Goal: Communication & Community: Share content

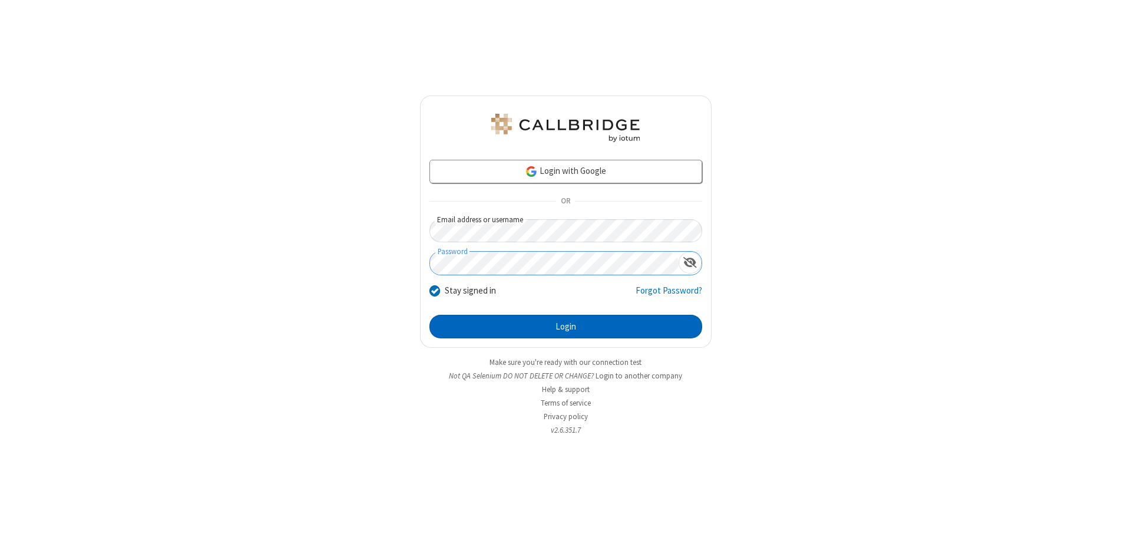
click at [566, 326] on button "Login" at bounding box center [566, 327] width 273 height 24
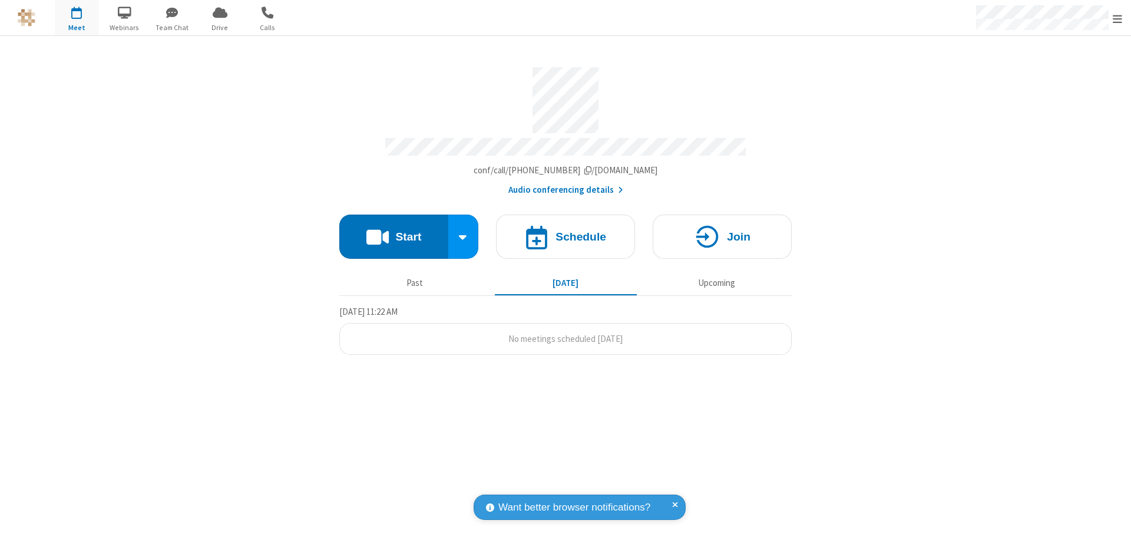
click at [394, 231] on button "Start" at bounding box center [393, 236] width 109 height 44
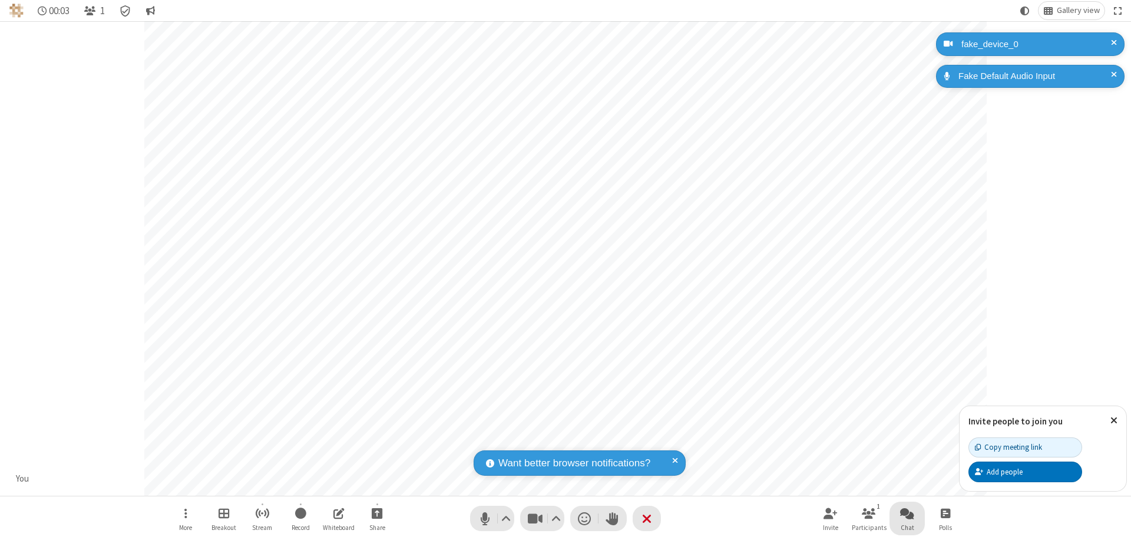
click at [907, 513] on span "Open chat" at bounding box center [907, 513] width 14 height 15
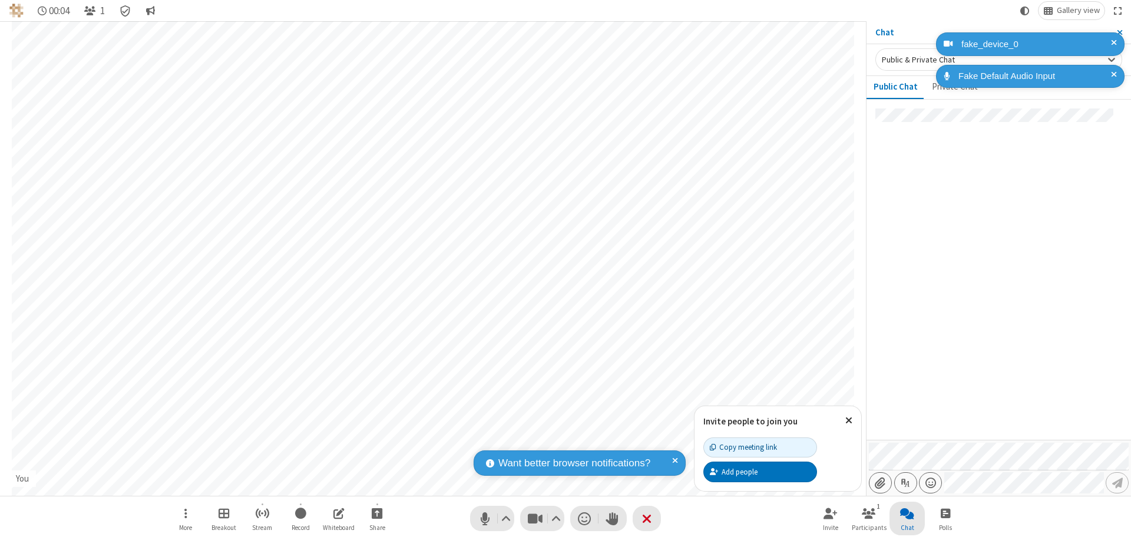
type input "C:\fakepath\doc_test.docx"
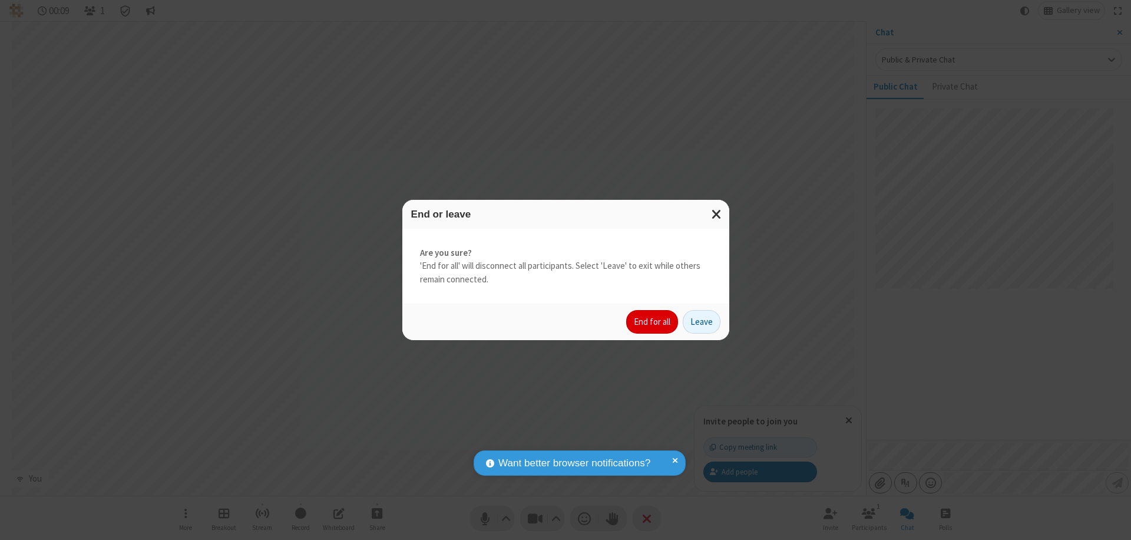
click at [653, 322] on button "End for all" at bounding box center [652, 322] width 52 height 24
